Goal: Use online tool/utility: Utilize a website feature to perform a specific function

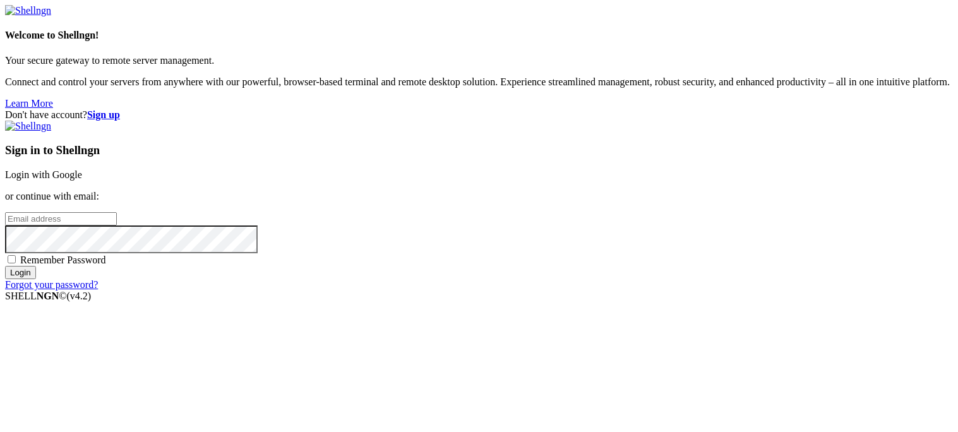
type input "bandit16"
click at [82, 169] on link "Login with Google" at bounding box center [43, 174] width 77 height 11
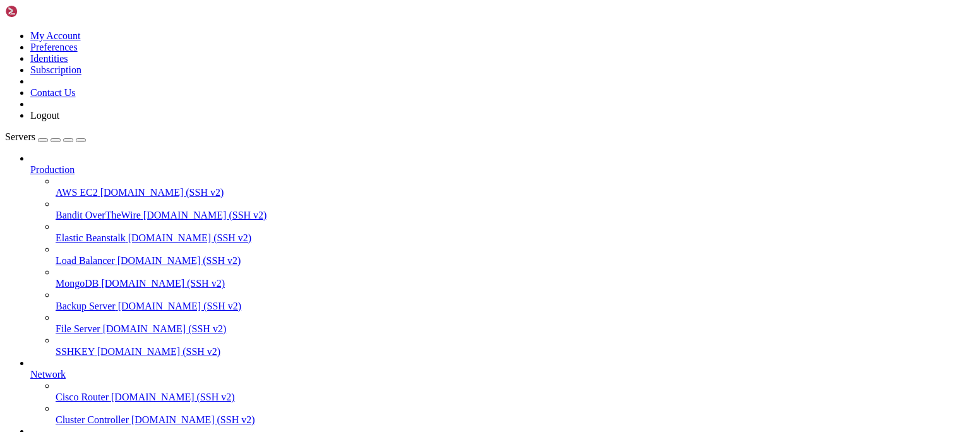
click at [143, 210] on span "[DOMAIN_NAME] (SSH v2)" at bounding box center [205, 215] width 124 height 11
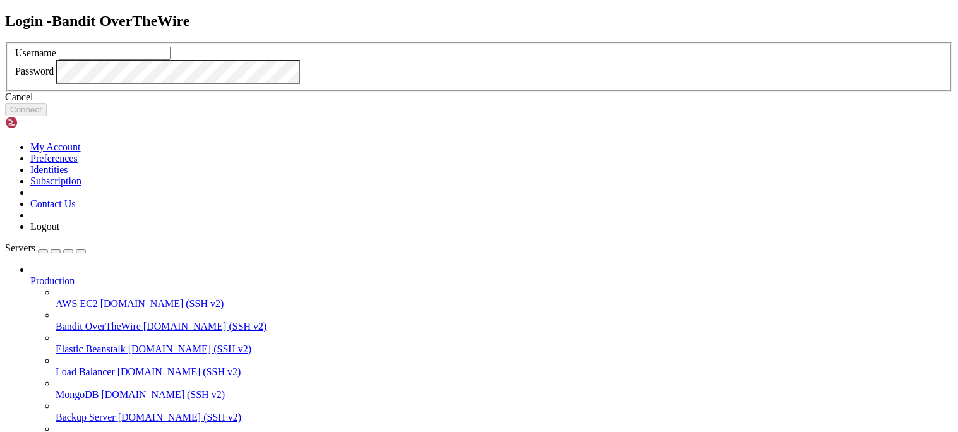
type input "bandit16"
click at [47, 116] on button "Connect" at bounding box center [26, 109] width 42 height 13
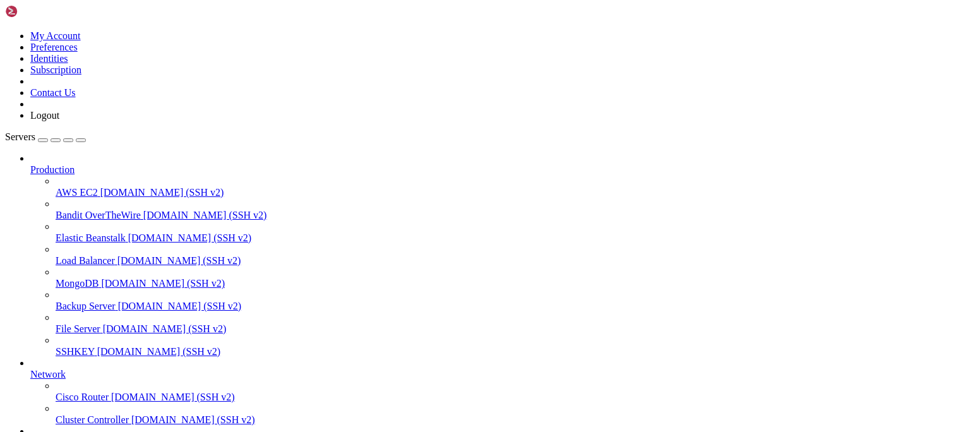
scroll to position [750, 0]
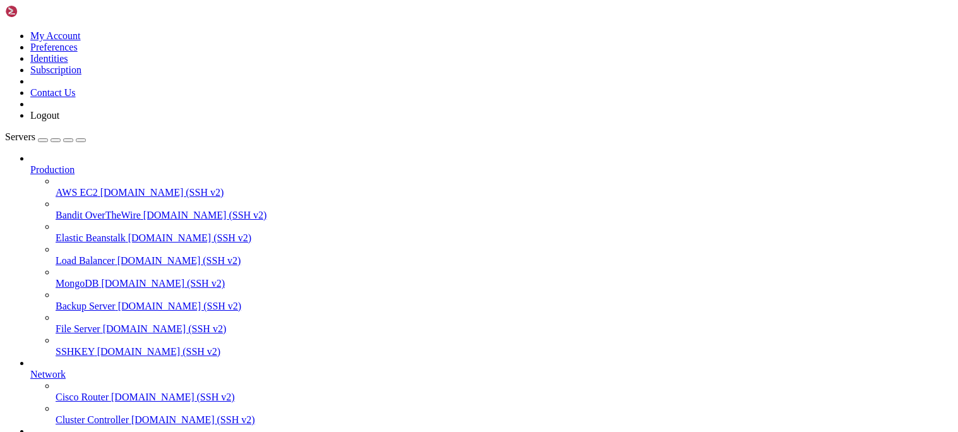
drag, startPoint x: 32, startPoint y: 1066, endPoint x: 10, endPoint y: 1046, distance: 29.9
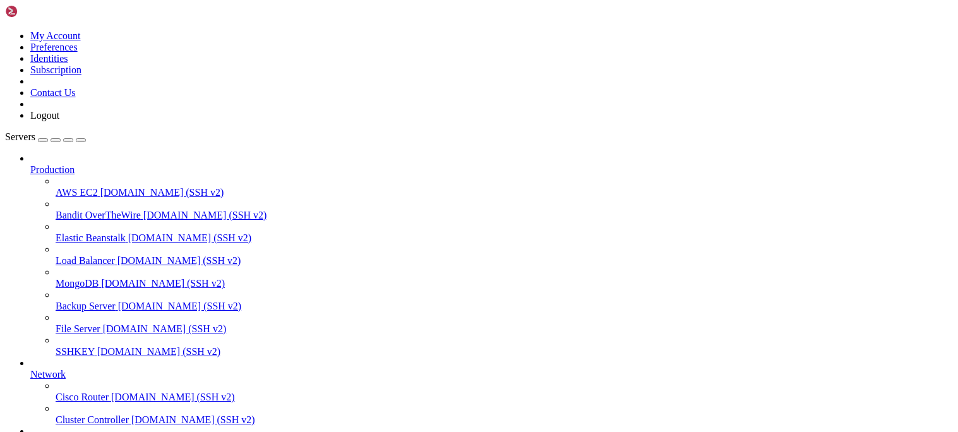
drag, startPoint x: 124, startPoint y: 1063, endPoint x: 68, endPoint y: 999, distance: 84.1
